Goal: Transaction & Acquisition: Purchase product/service

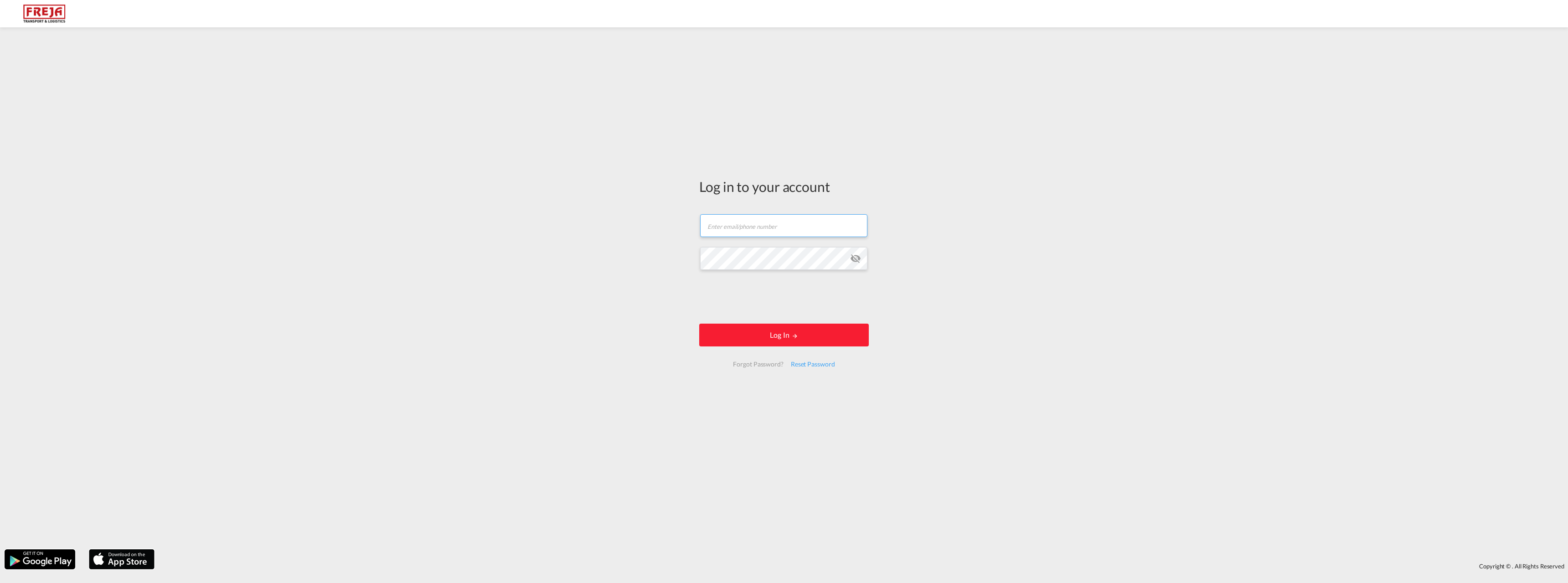
click at [740, 226] on input "text" at bounding box center [783, 225] width 167 height 23
type input "jfl@freja.com"
click at [810, 337] on button "Log In" at bounding box center [784, 335] width 170 height 23
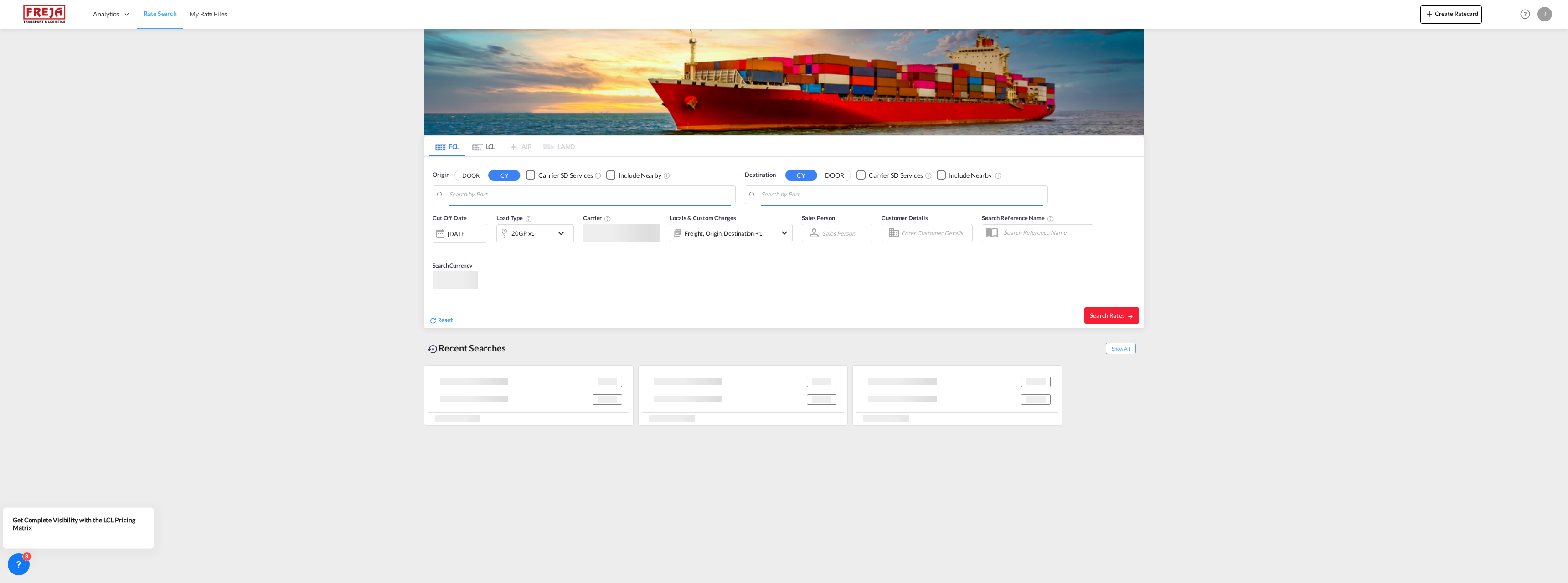
type input "Oslo, NOOSL"
type input "Shanghai, CNSHA"
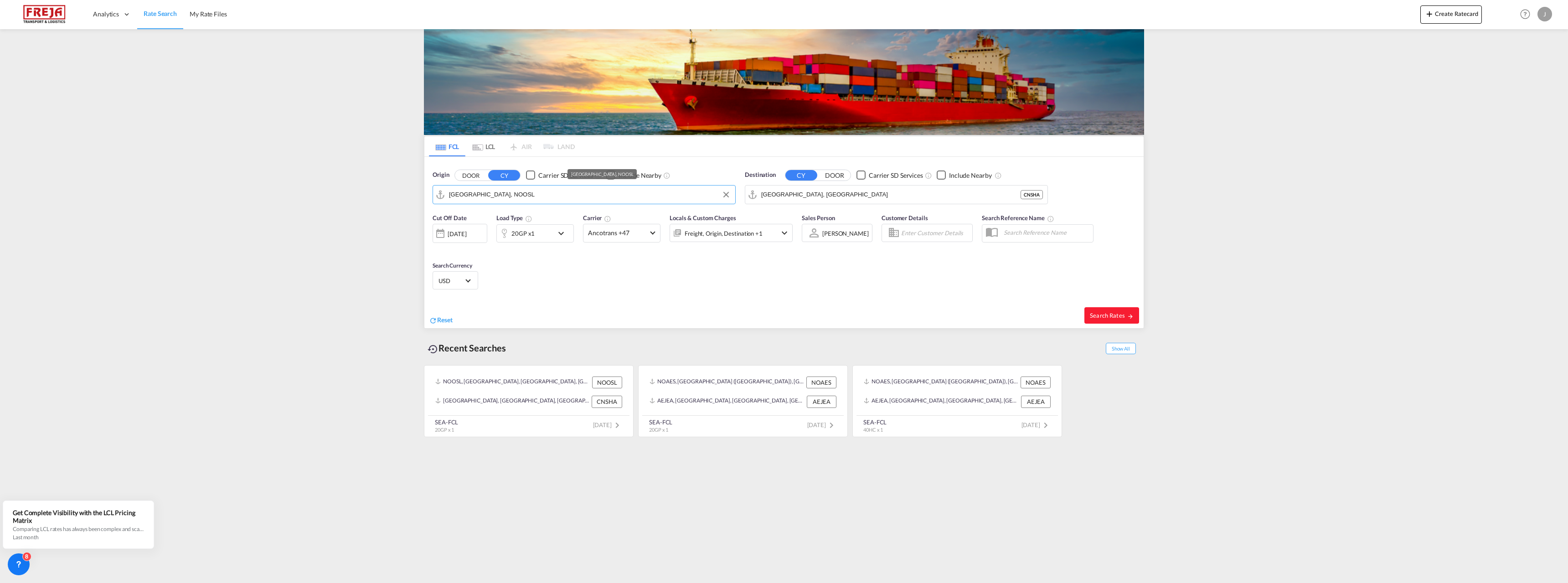
click at [596, 193] on input "Oslo, NOOSL" at bounding box center [590, 195] width 282 height 13
click at [492, 216] on div "Alesund (A alesund ) Norway NOAES" at bounding box center [519, 219] width 173 height 27
type input "Alesund ([GEOGRAPHIC_DATA]), NOAES"
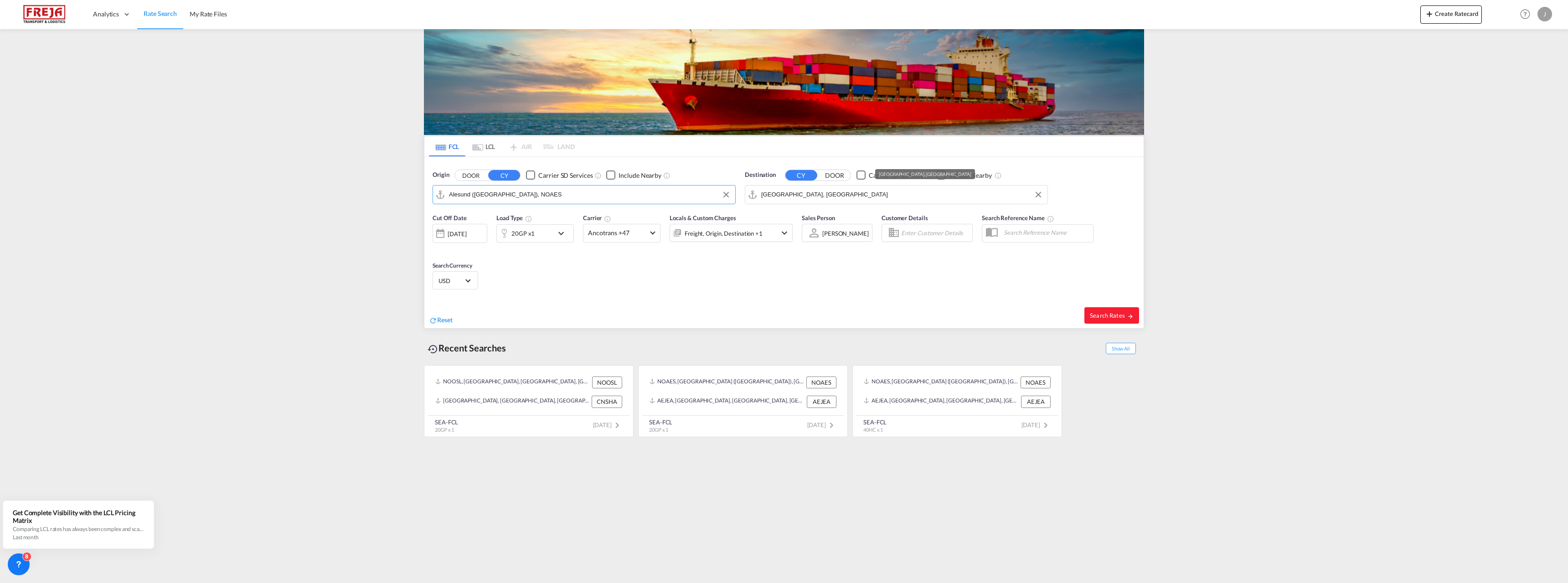
click at [808, 197] on input "Shanghai, CNSHA" at bounding box center [902, 195] width 282 height 13
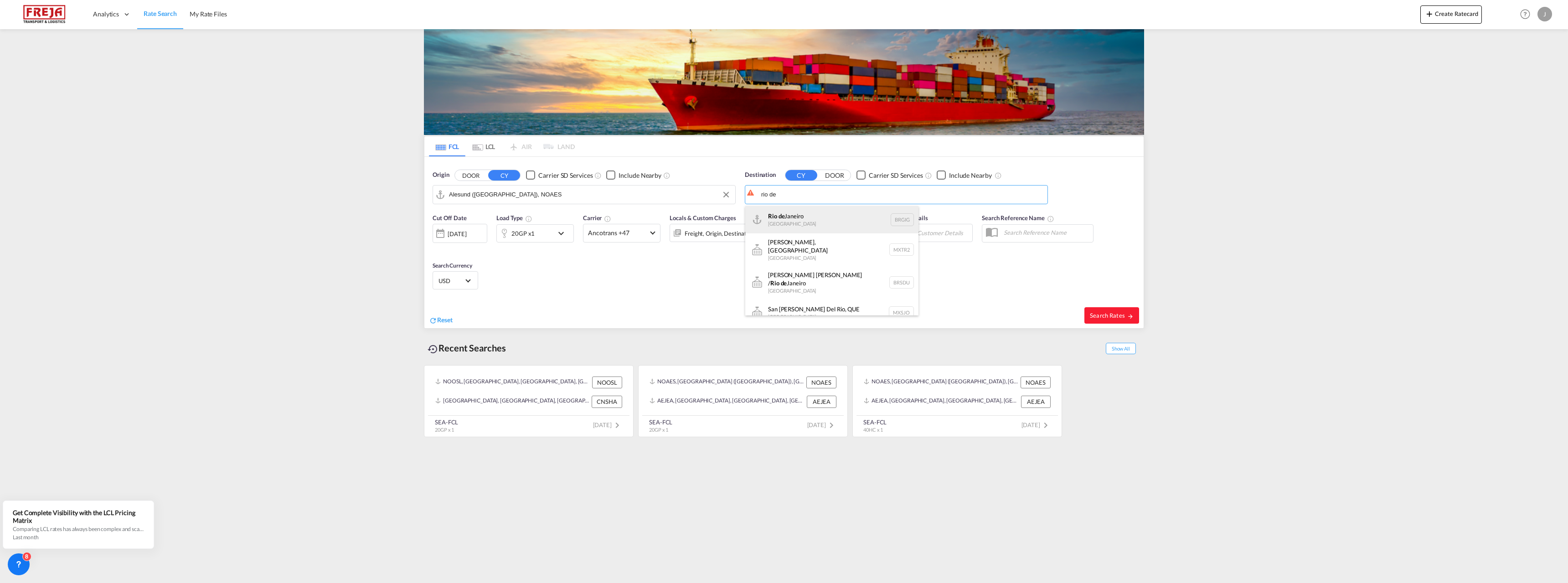
click at [808, 222] on div "Rio de Janeiro Brazil BRGIG" at bounding box center [831, 219] width 173 height 27
type input "[GEOGRAPHIC_DATA], BRGIG"
click at [562, 230] on md-icon "icon-chevron-down" at bounding box center [563, 233] width 15 height 11
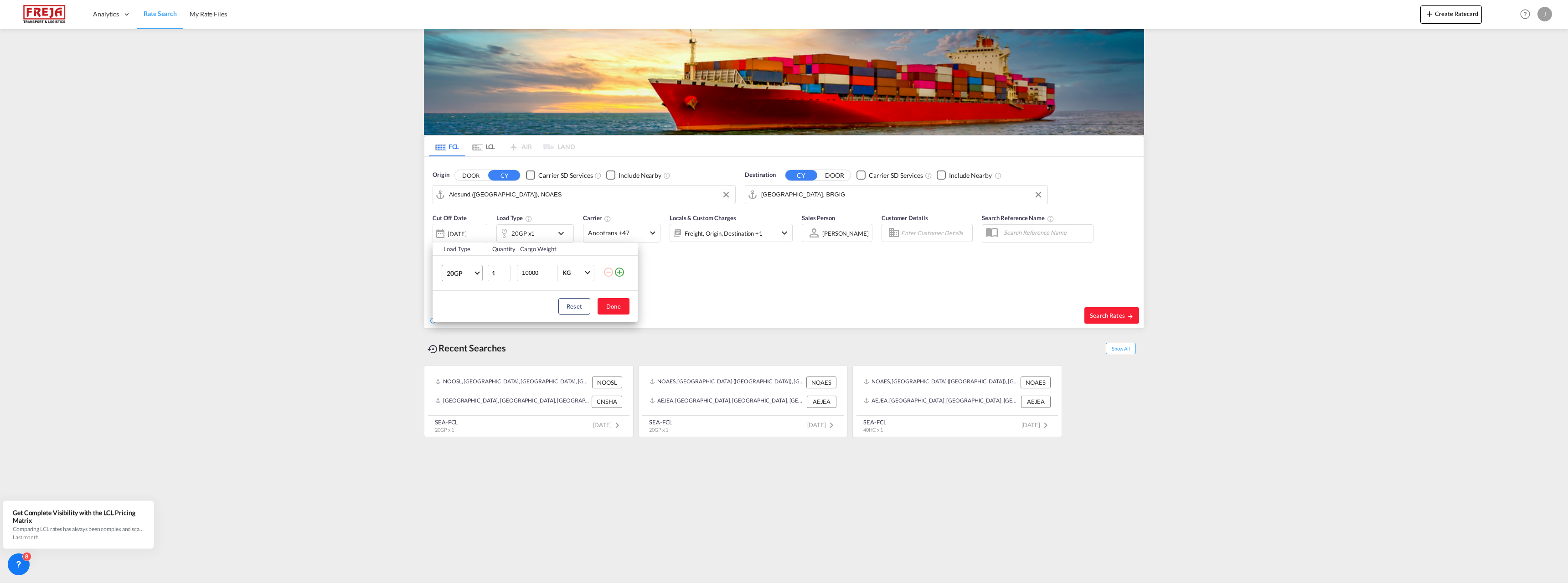
click at [476, 274] on md-select-value "20GP" at bounding box center [464, 273] width 37 height 15
click at [461, 312] on md-option "40HC" at bounding box center [471, 316] width 62 height 22
drag, startPoint x: 541, startPoint y: 273, endPoint x: 495, endPoint y: 273, distance: 46.0
click at [495, 273] on tr "40HC 1 10000 KG KG" at bounding box center [535, 273] width 205 height 35
type input "15000"
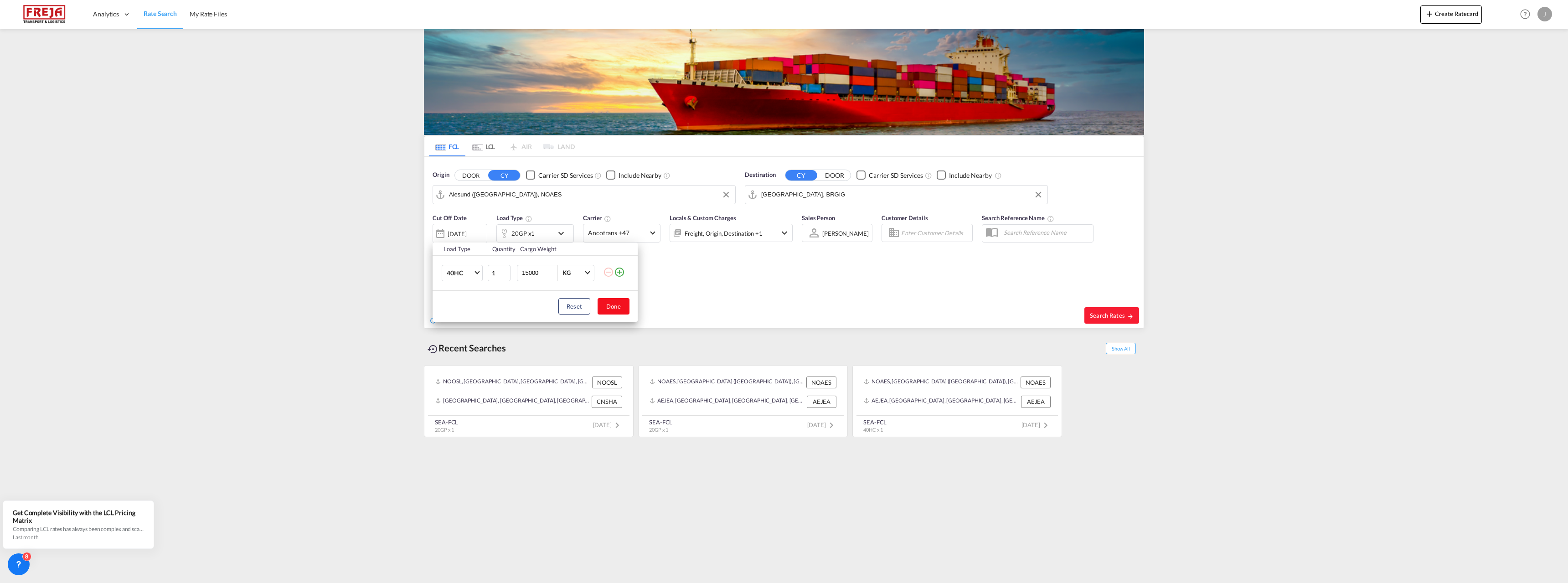
click at [609, 305] on button "Done" at bounding box center [614, 306] width 32 height 16
click at [466, 235] on div "[DATE]" at bounding box center [457, 233] width 19 height 8
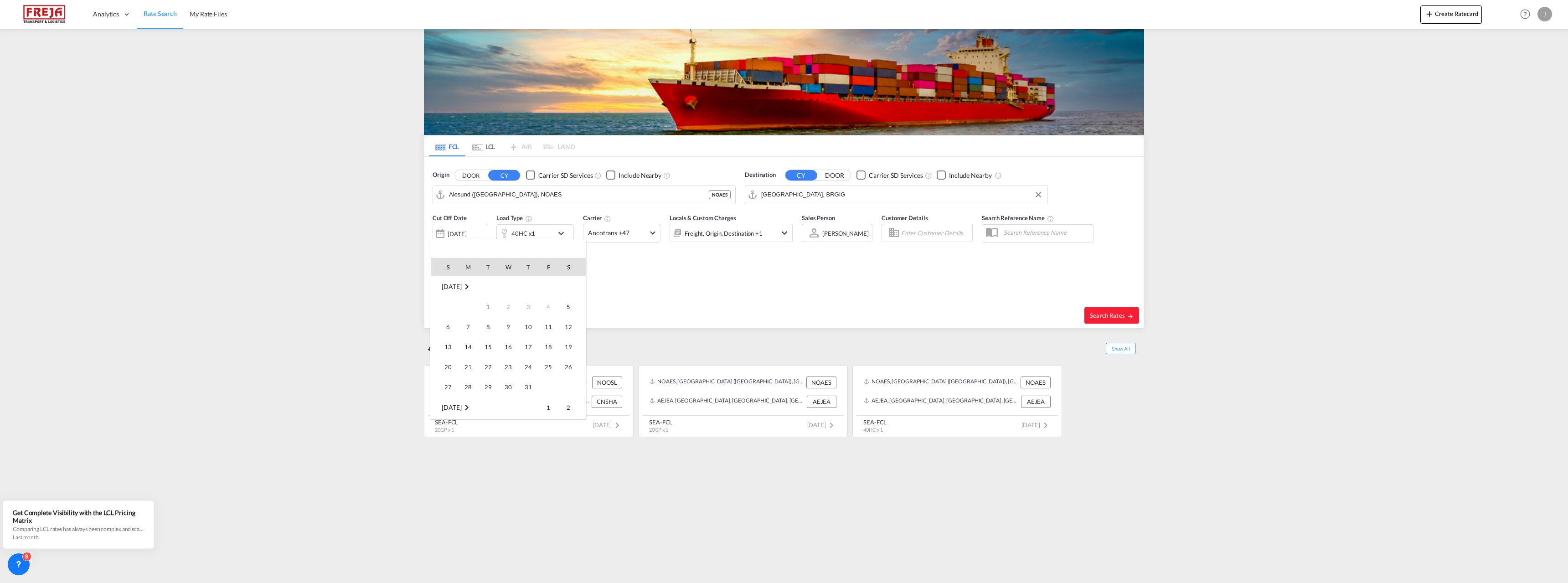
scroll to position [362, 0]
click at [470, 309] on span "6" at bounding box center [468, 307] width 18 height 18
click at [623, 232] on span "Ancotrans +47" at bounding box center [617, 232] width 59 height 9
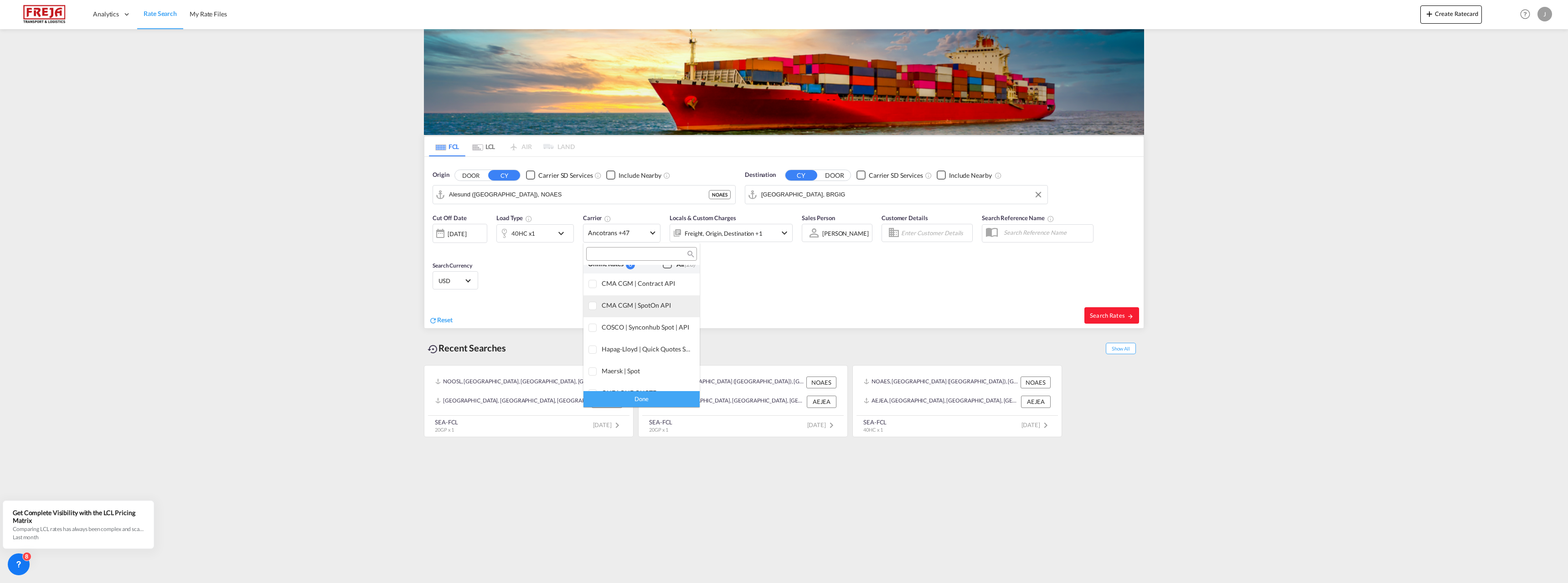
scroll to position [0, 0]
click at [663, 271] on div "Checkbox No Ink" at bounding box center [667, 274] width 9 height 9
click at [626, 398] on div "Done" at bounding box center [642, 399] width 116 height 16
click at [1114, 313] on span "Search Rates" at bounding box center [1111, 315] width 44 height 7
type input "NOAES to BRGIG / 6 Oct 2025"
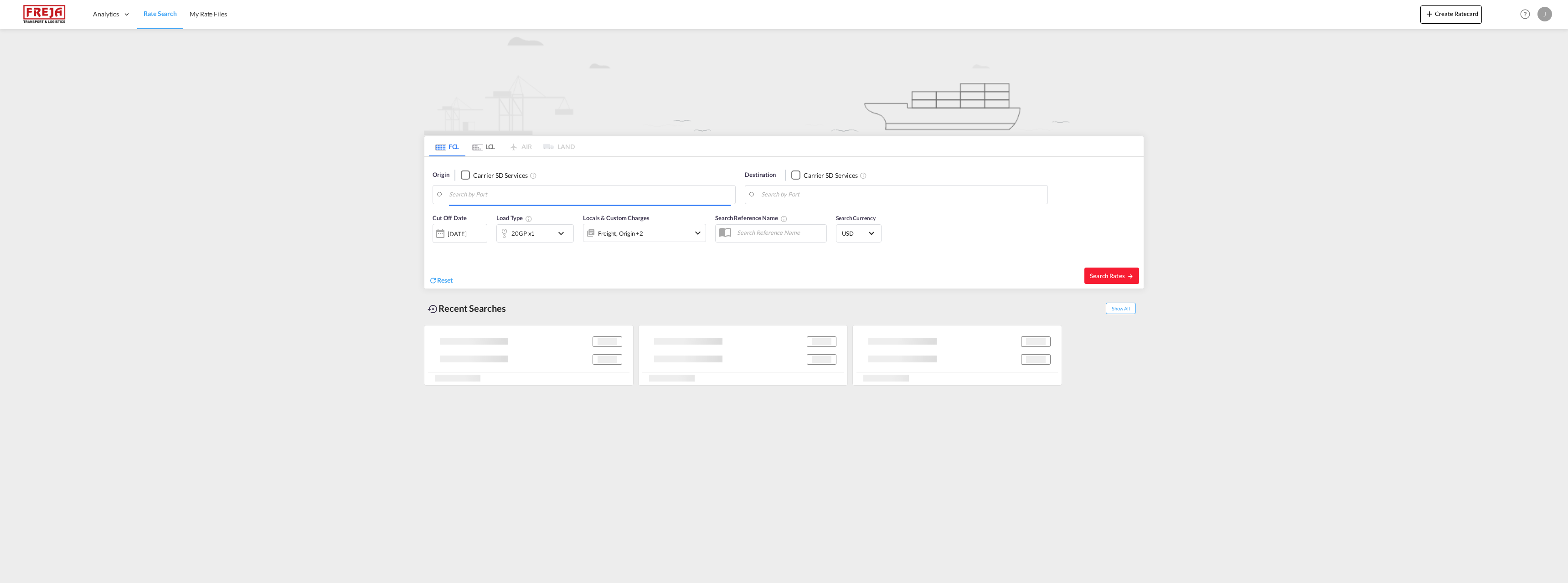
type input "Alesund ([GEOGRAPHIC_DATA]), NOAES"
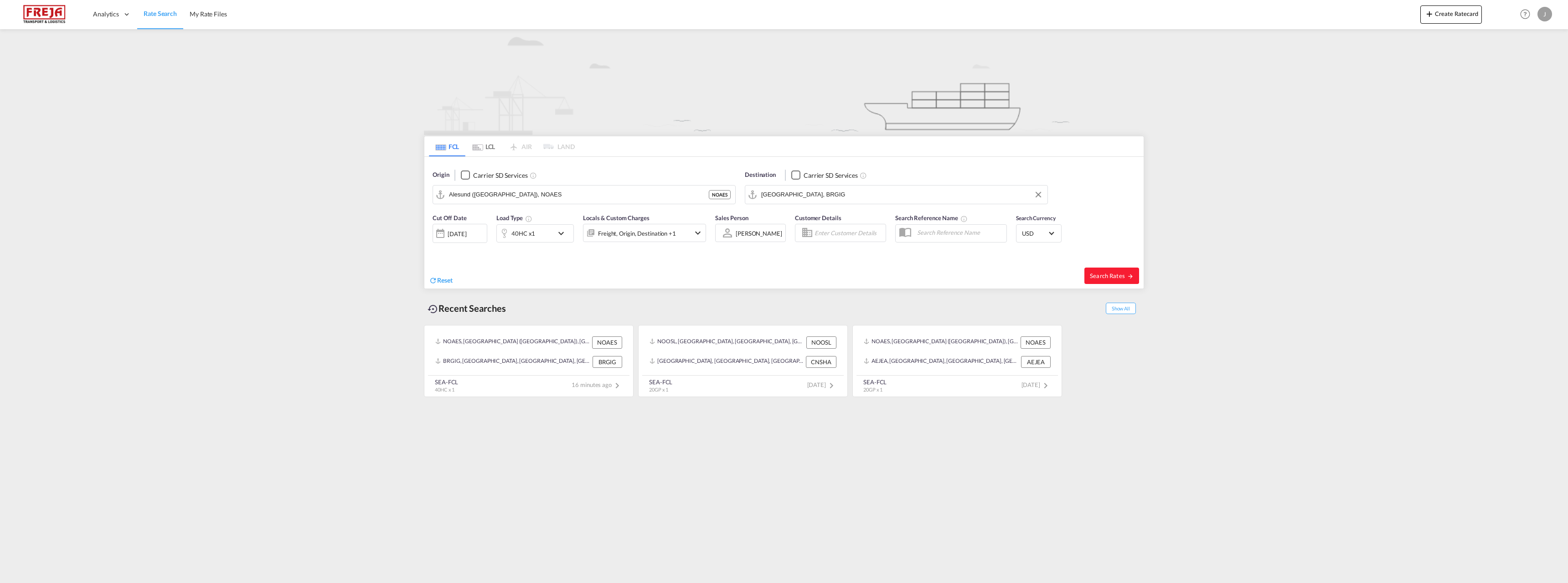
click at [854, 189] on input "[GEOGRAPHIC_DATA], BRGIG" at bounding box center [902, 195] width 282 height 13
click at [796, 215] on div "[GEOGRAPHIC_DATA] [GEOGRAPHIC_DATA] THBKK" at bounding box center [831, 219] width 173 height 27
type input "[GEOGRAPHIC_DATA], THBKK"
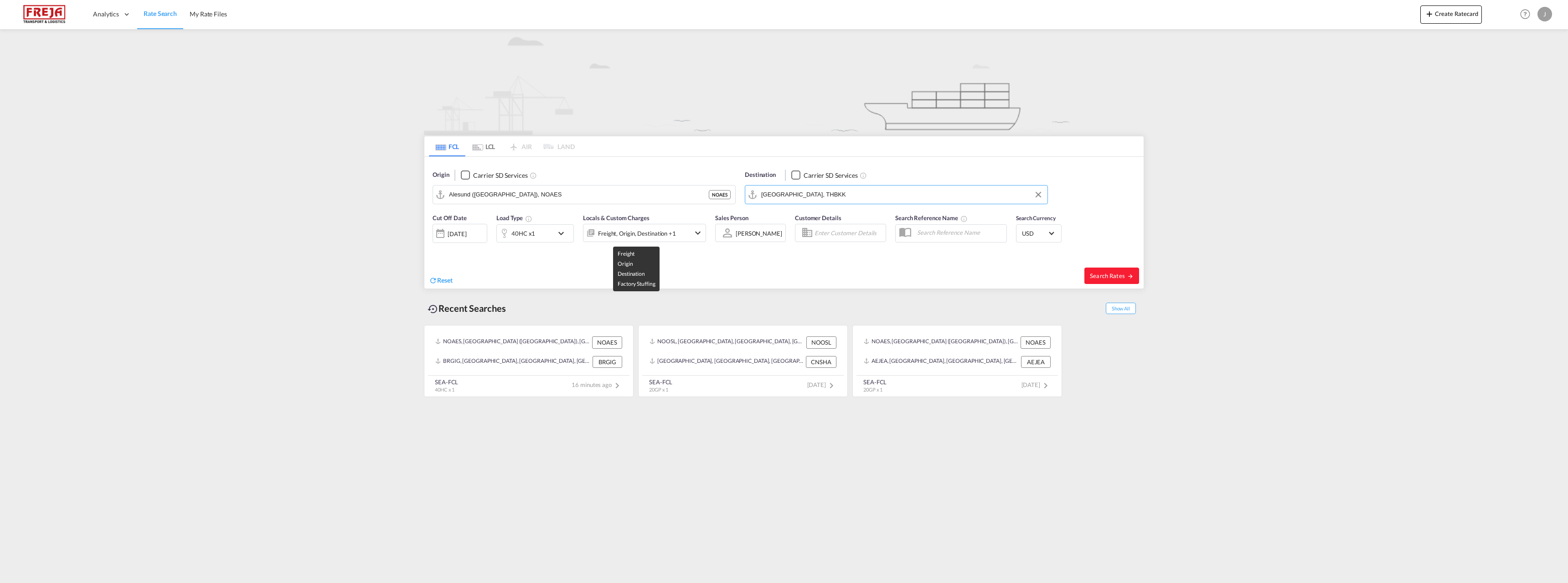
click at [642, 233] on div "Freight, Origin, Destination +1" at bounding box center [637, 233] width 78 height 13
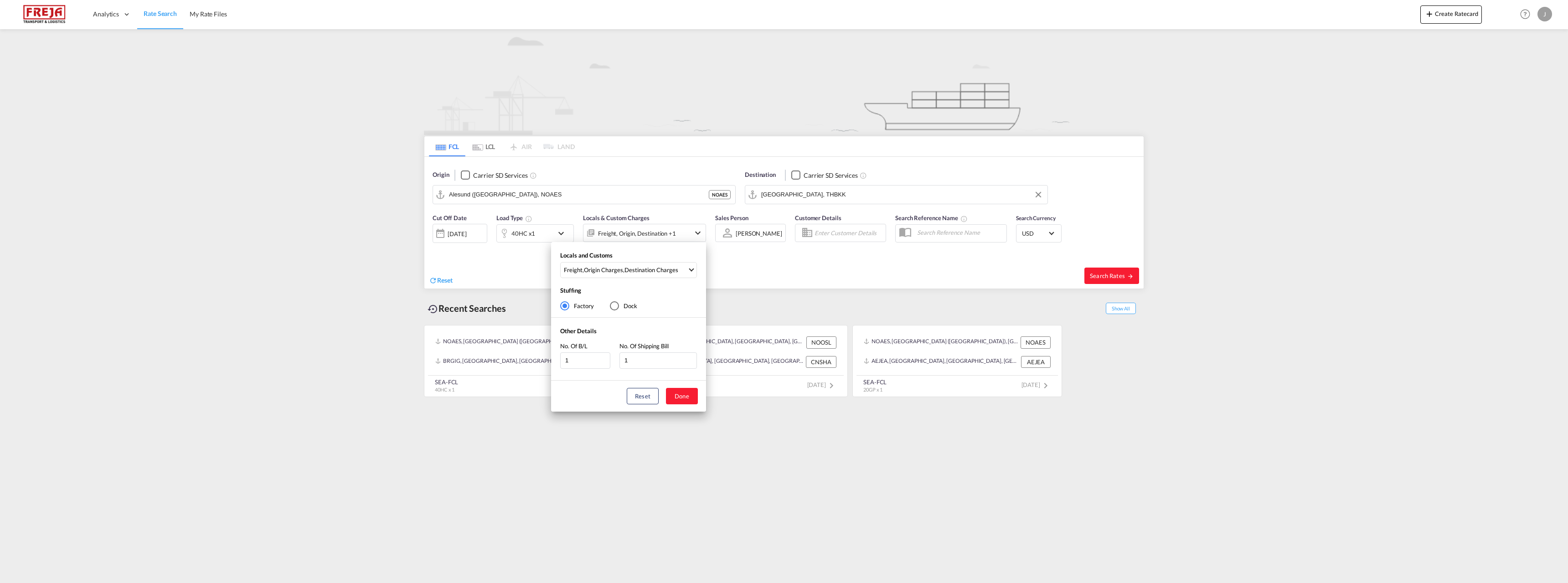
click at [642, 233] on div "Locals and Customs Freight , Origin Charges , Destination Charges Clear All Sel…" at bounding box center [784, 292] width 1568 height 583
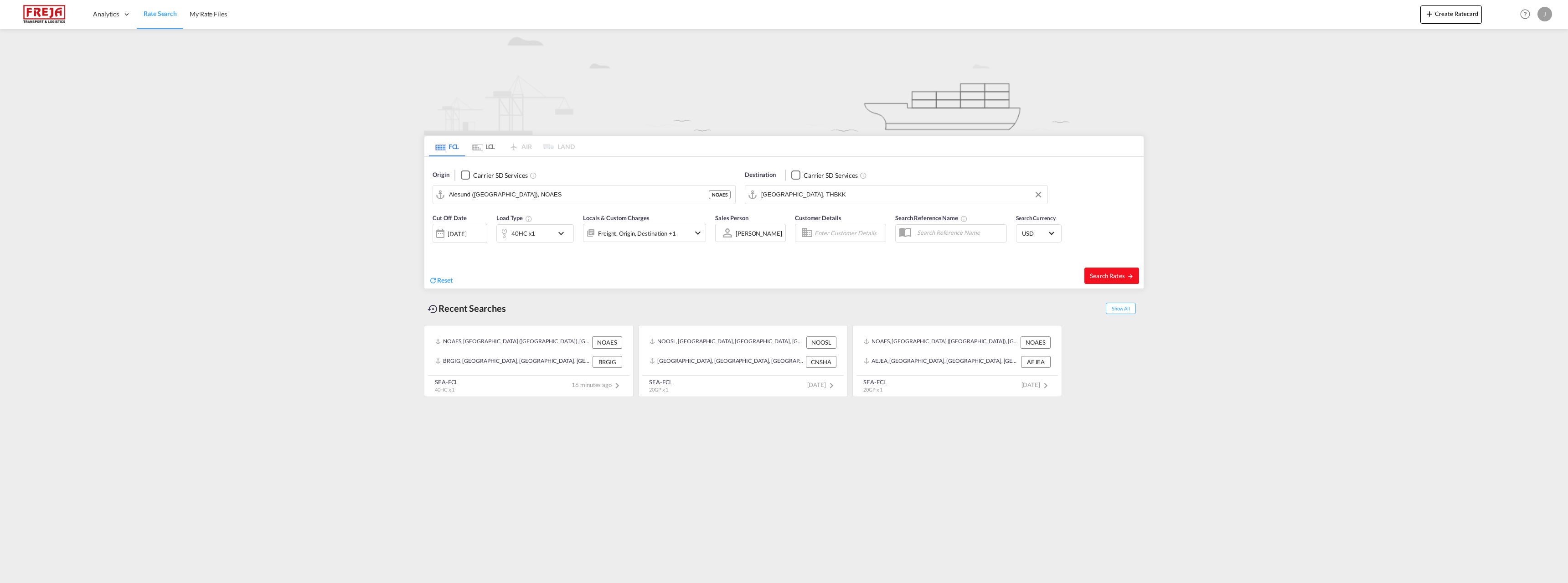
click at [1111, 276] on span "Search Rates" at bounding box center [1111, 276] width 44 height 7
type input "NOAES to THBKK / [DATE]"
